Goal: Task Accomplishment & Management: Use online tool/utility

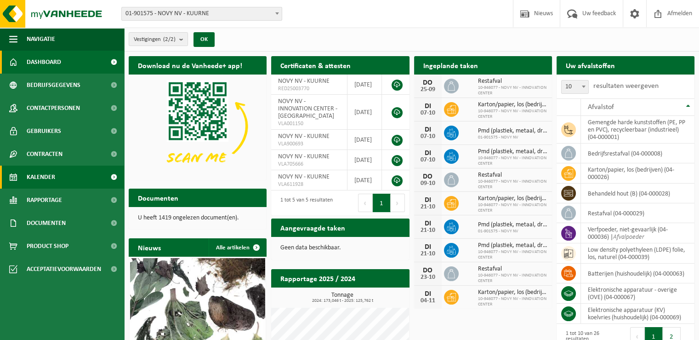
click at [44, 181] on span "Kalender" at bounding box center [41, 177] width 29 height 23
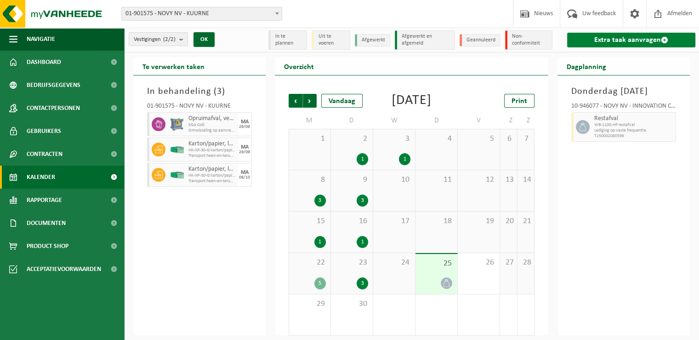
click at [616, 39] on link "Extra taak aanvragen" at bounding box center [631, 40] width 128 height 15
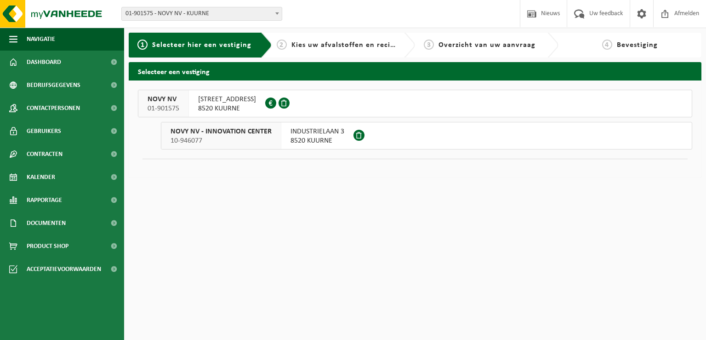
click at [222, 100] on span "NOORDLAAN 6" at bounding box center [227, 99] width 58 height 9
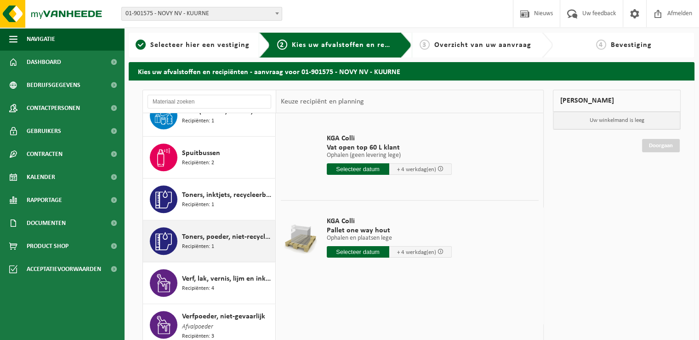
scroll to position [736, 0]
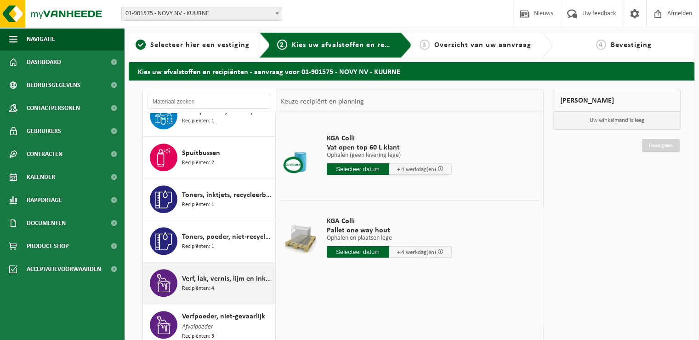
click at [237, 284] on div "Verf, lak, vernis, lijm en inkt, industrieel in kleinverpakking Recipiënten: 4" at bounding box center [227, 283] width 91 height 28
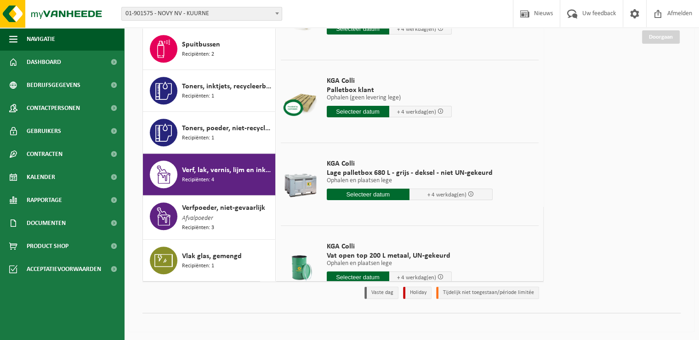
scroll to position [46, 0]
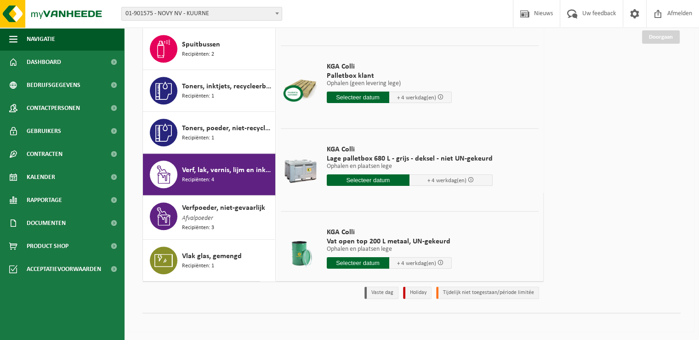
click at [366, 179] on input "text" at bounding box center [368, 179] width 83 height 11
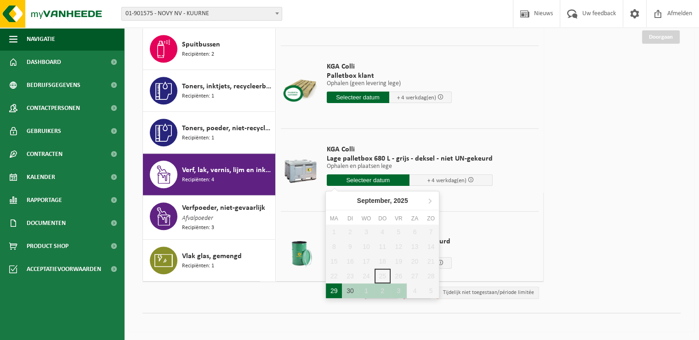
click at [335, 291] on div "29" at bounding box center [334, 290] width 16 height 15
type input "Van 2025-09-29"
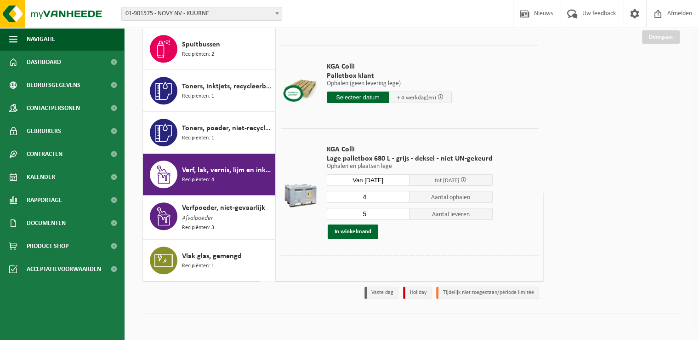
type input "4"
click at [400, 197] on input "4" at bounding box center [368, 197] width 83 height 12
type input "4"
click at [401, 215] on input "4" at bounding box center [368, 214] width 83 height 12
click at [351, 230] on button "In winkelmand" at bounding box center [353, 231] width 51 height 15
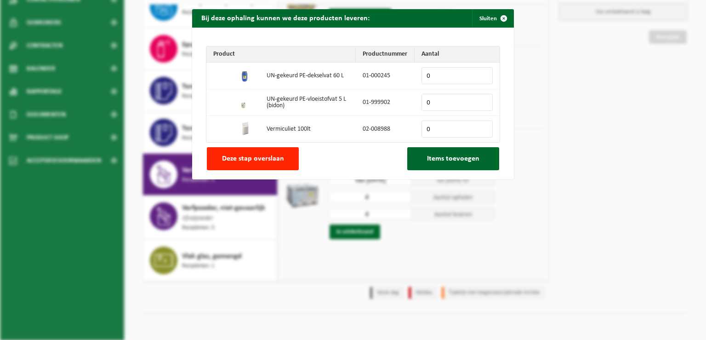
drag, startPoint x: 279, startPoint y: 155, endPoint x: 303, endPoint y: 155, distance: 23.9
click at [279, 155] on button "Deze stap overslaan" at bounding box center [253, 158] width 92 height 23
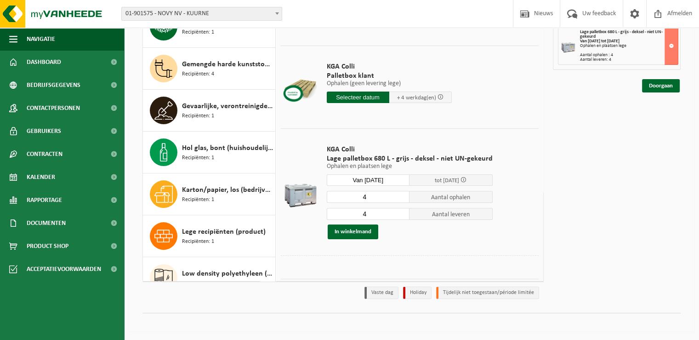
scroll to position [184, 0]
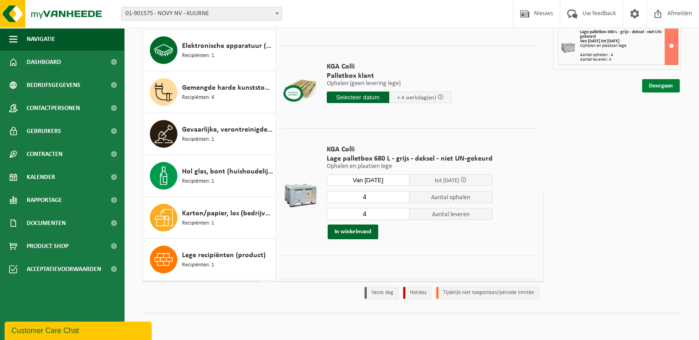
click at [664, 85] on link "Doorgaan" at bounding box center [661, 85] width 38 height 13
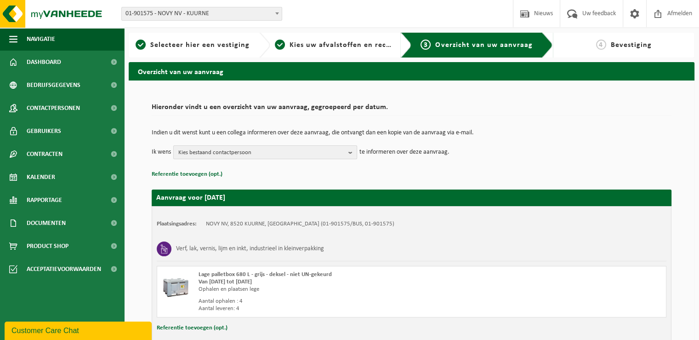
click at [239, 151] on span "Kies bestaand contactpersoon" at bounding box center [261, 153] width 166 height 14
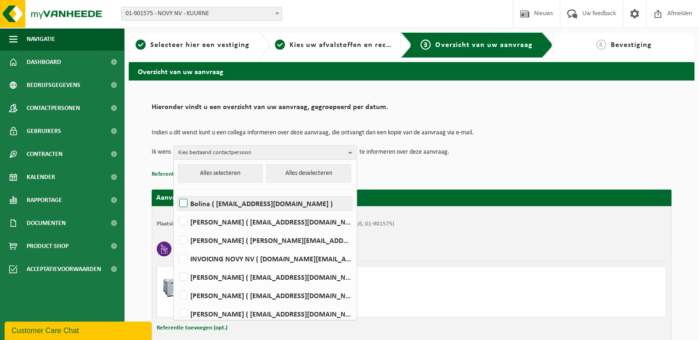
click at [235, 201] on label "Bolina ( bolina@novy.be )" at bounding box center [264, 203] width 175 height 14
click at [176, 192] on input "Bolina ( bolina@novy.be )" at bounding box center [176, 191] width 0 height 0
click at [180, 201] on label "Bolina ( bolina@novy.be )" at bounding box center [264, 203] width 175 height 14
click at [176, 192] on input "Bolina ( bolina@novy.be )" at bounding box center [176, 191] width 0 height 0
checkbox input "false"
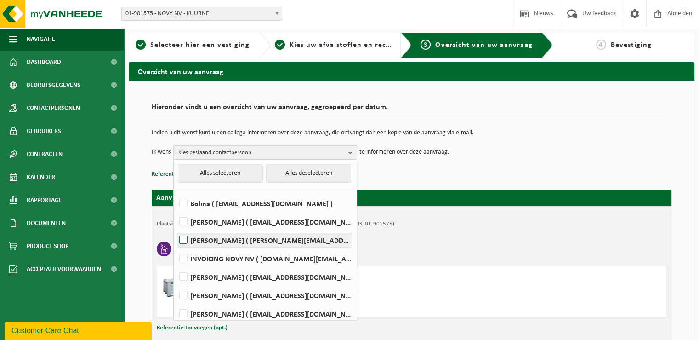
click at [184, 242] on label "David Lampaert ( david.lampaert@novy.com )" at bounding box center [264, 240] width 175 height 14
click at [176, 229] on input "David Lampaert ( david.lampaert@novy.com )" at bounding box center [176, 228] width 0 height 0
checkbox input "true"
click at [582, 168] on p "Referentie toevoegen (opt.)" at bounding box center [412, 174] width 520 height 12
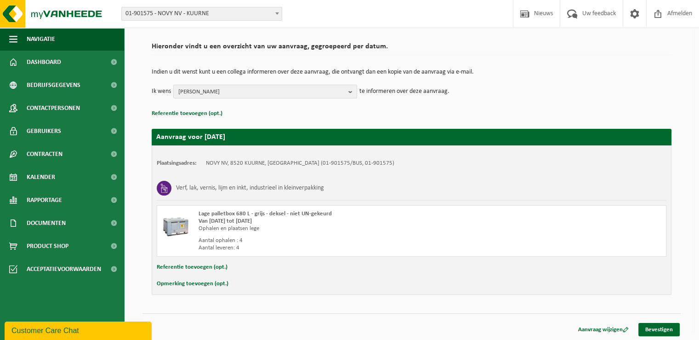
scroll to position [61, 0]
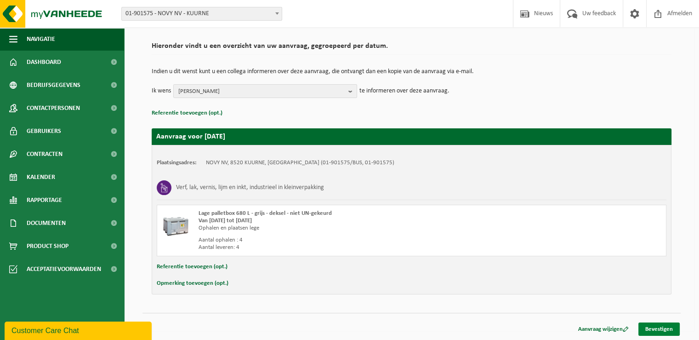
click at [665, 326] on link "Bevestigen" at bounding box center [659, 328] width 41 height 13
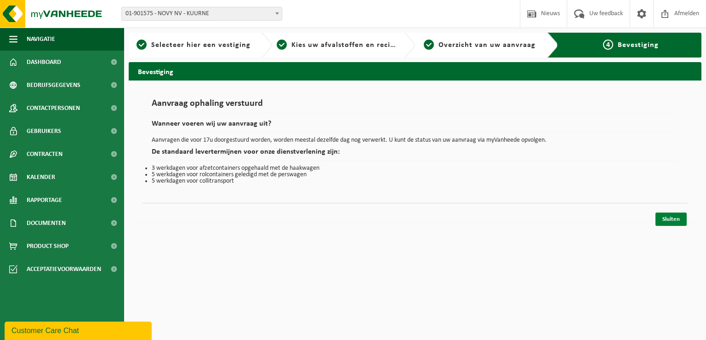
click at [679, 220] on link "Sluiten" at bounding box center [671, 218] width 31 height 13
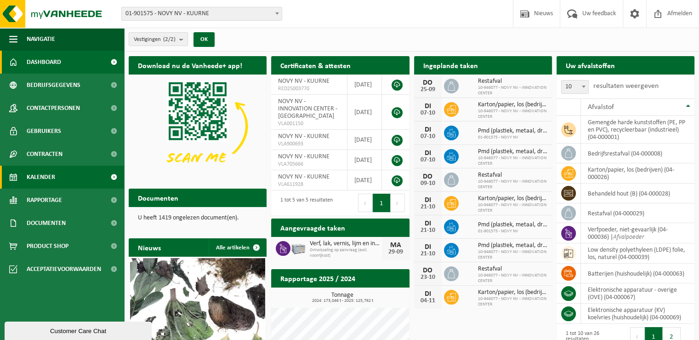
click at [44, 180] on span "Kalender" at bounding box center [41, 177] width 29 height 23
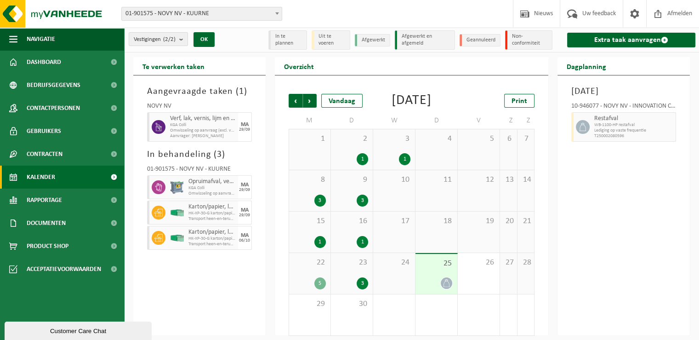
scroll to position [18, 0]
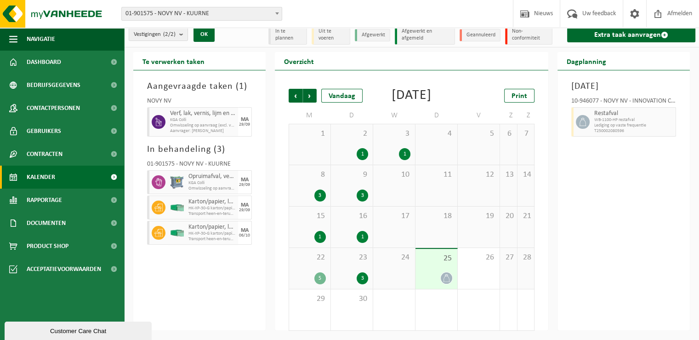
click at [351, 268] on div "23 3" at bounding box center [352, 268] width 42 height 41
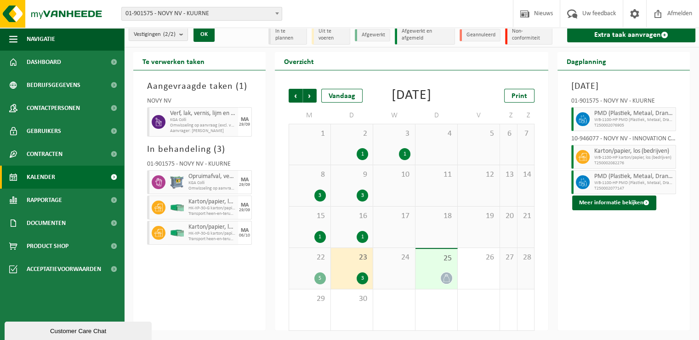
click at [437, 260] on span "25" at bounding box center [436, 258] width 33 height 10
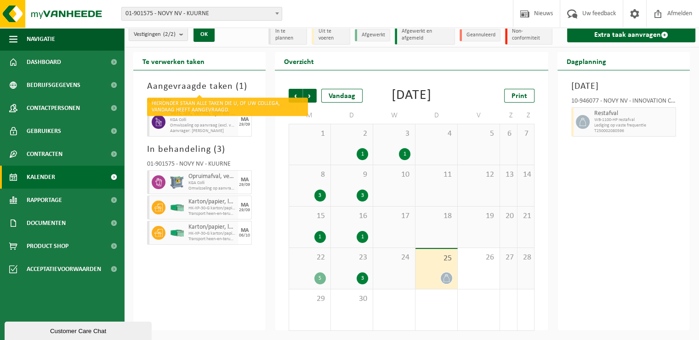
scroll to position [0, 0]
